Goal: Information Seeking & Learning: Understand process/instructions

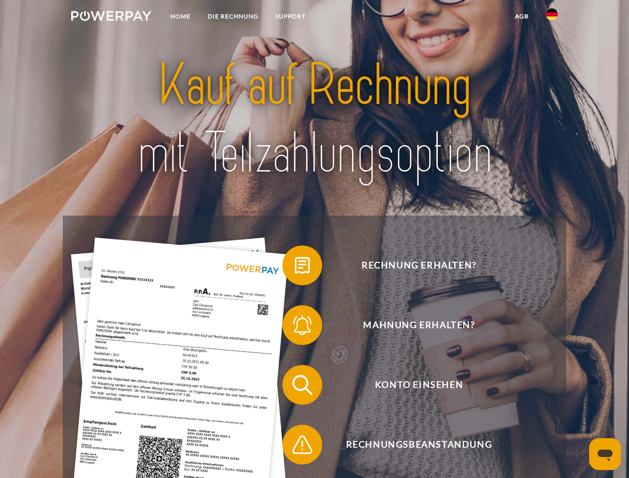
click at [111, 17] on img at bounding box center [111, 16] width 80 height 10
click at [552, 17] on img at bounding box center [552, 14] width 12 height 12
click at [522, 16] on link "agb" at bounding box center [522, 16] width 31 height 18
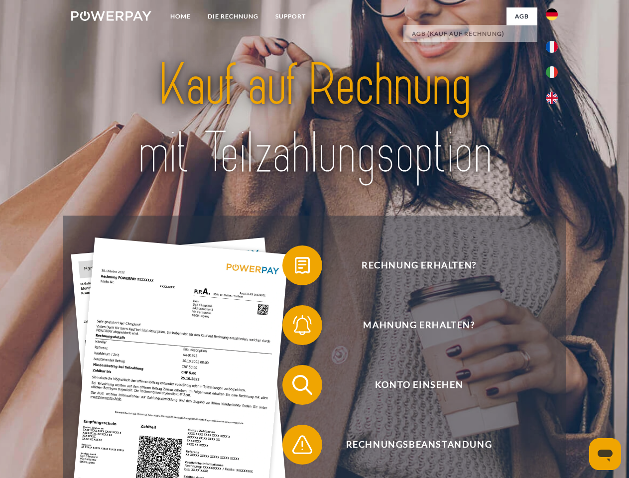
click at [295, 268] on span at bounding box center [288, 266] width 50 height 50
click at [295, 327] on span at bounding box center [288, 325] width 50 height 50
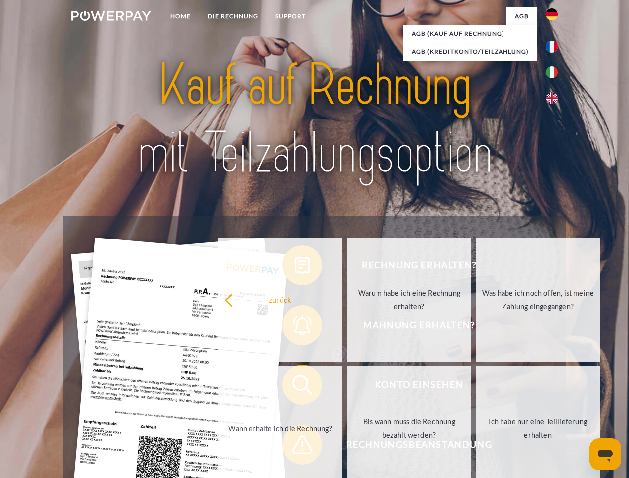
click at [347, 387] on link "Bis wann muss die Rechnung bezahlt werden?" at bounding box center [409, 428] width 124 height 125
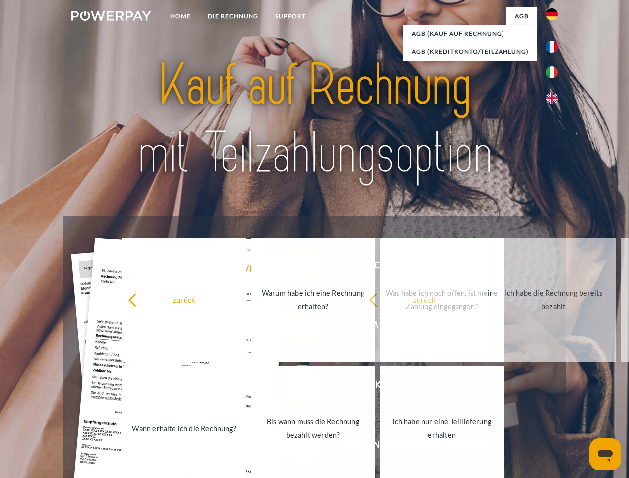
click at [295, 447] on span at bounding box center [288, 445] width 50 height 50
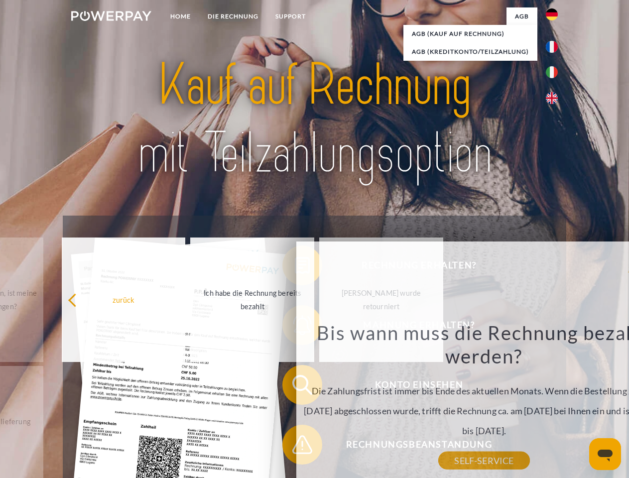
click at [605, 454] on icon "Messaging-Fenster öffnen" at bounding box center [605, 456] width 15 height 12
